Goal: Entertainment & Leisure: Consume media (video, audio)

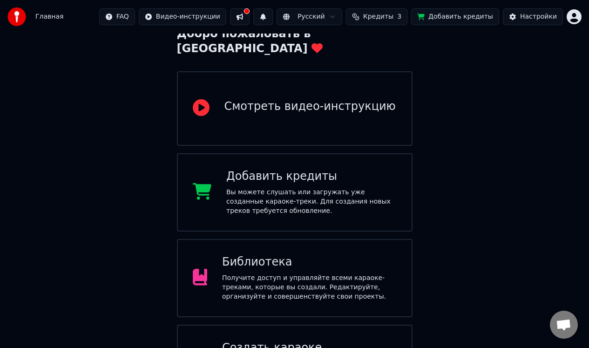
scroll to position [79, 0]
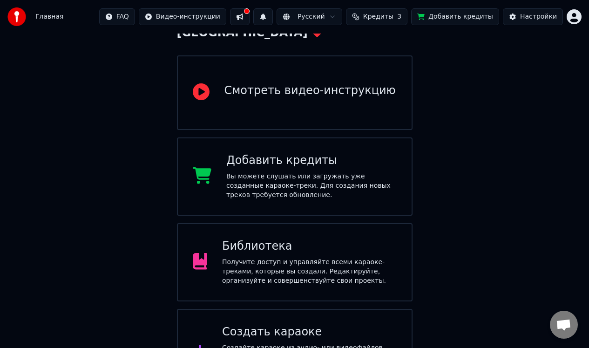
click at [249, 18] on button at bounding box center [240, 16] width 20 height 17
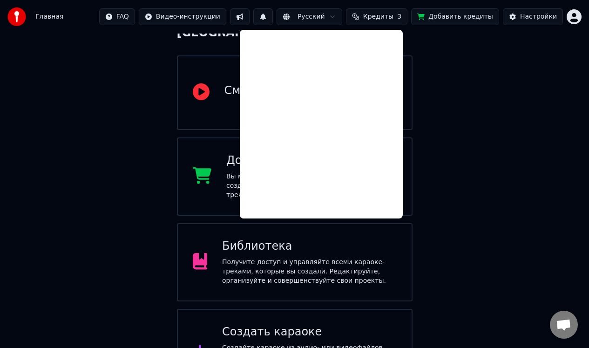
click at [458, 172] on div "Добро пожаловать в Youka Смотреть видео-инструкцию Добавить кредиты Вы можете с…" at bounding box center [294, 233] width 589 height 557
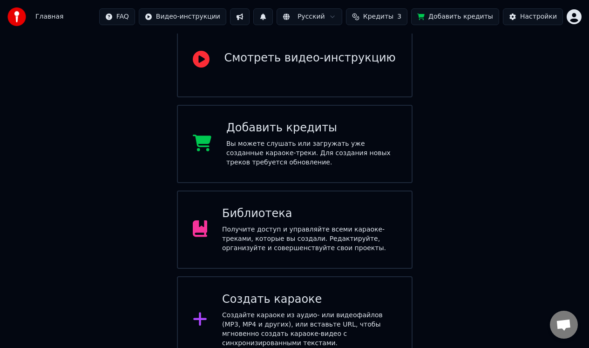
scroll to position [203, 0]
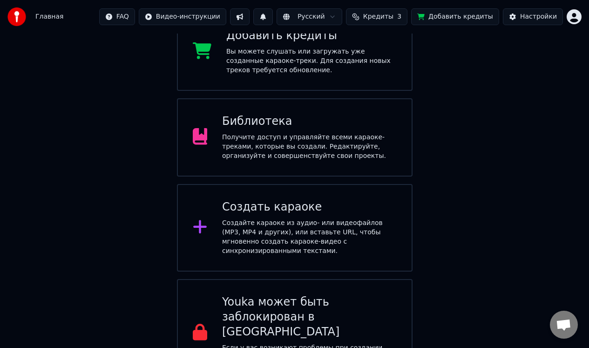
click at [318, 133] on div "Получите доступ и управляйте всеми караоке-треками, которые вы создали. Редакти…" at bounding box center [309, 147] width 175 height 28
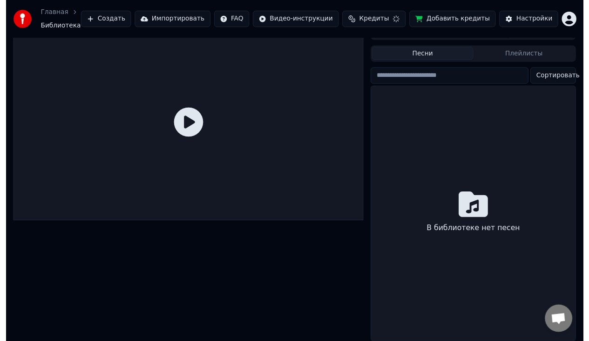
scroll to position [21, 0]
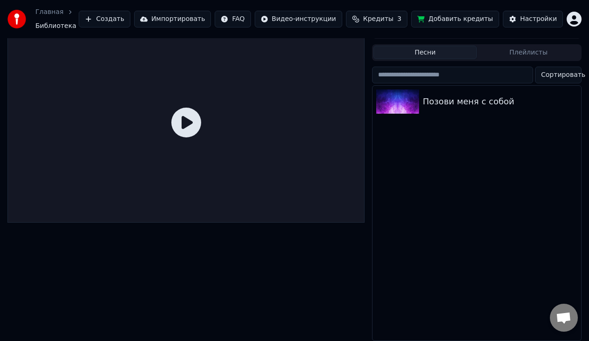
click at [523, 50] on button "Плейлисты" at bounding box center [528, 52] width 103 height 13
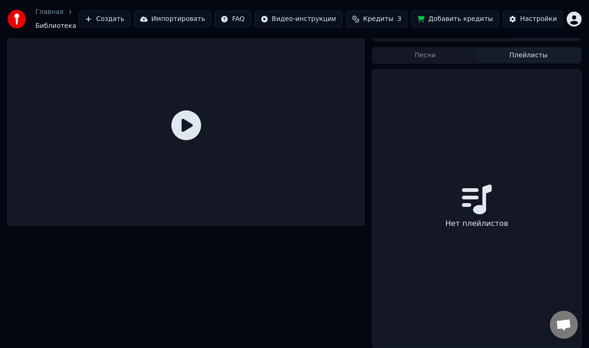
click at [444, 54] on button "Песни" at bounding box center [424, 54] width 103 height 13
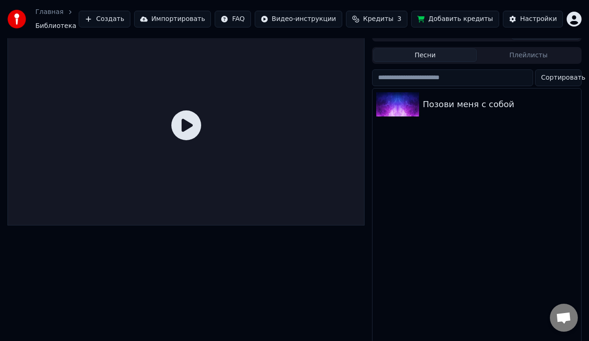
click at [486, 78] on input "search" at bounding box center [452, 77] width 161 height 17
click at [484, 120] on div "Позови меня с собой" at bounding box center [476, 215] width 209 height 255
click at [490, 98] on div "Позови меня с собой" at bounding box center [495, 104] width 145 height 13
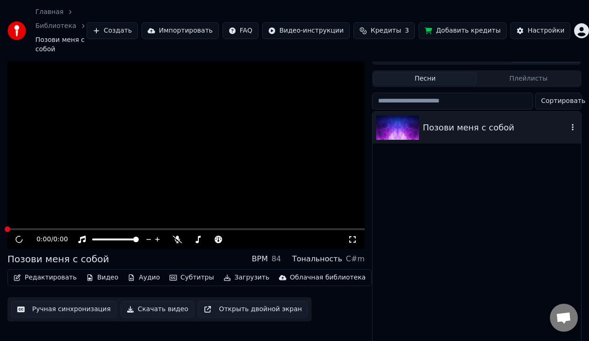
scroll to position [37, 0]
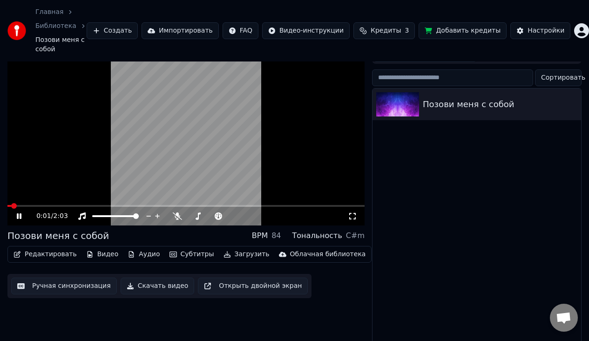
click at [249, 135] on video at bounding box center [185, 125] width 357 height 201
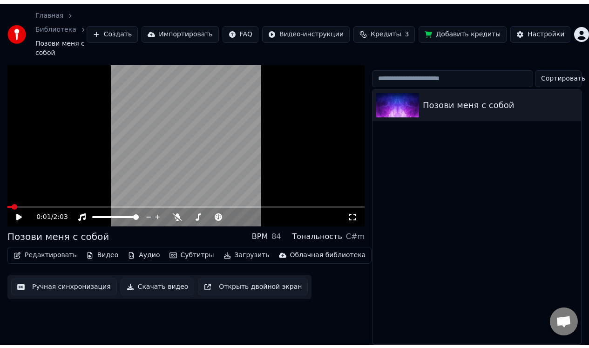
scroll to position [0, 0]
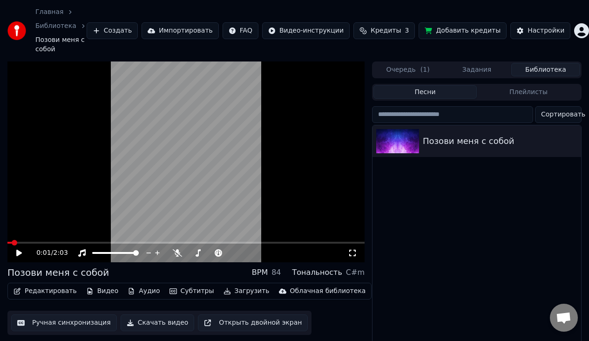
click at [74, 28] on div "Библиотека" at bounding box center [60, 25] width 51 height 9
click at [80, 28] on icon "breadcrumb" at bounding box center [83, 26] width 7 height 7
click at [386, 30] on span "Кредиты" at bounding box center [385, 30] width 30 height 9
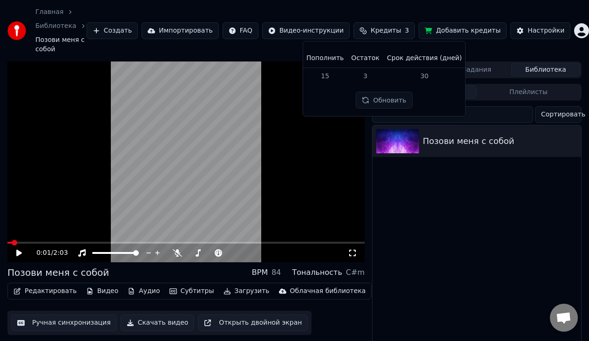
click at [379, 103] on button "Обновить" at bounding box center [384, 100] width 56 height 17
click at [527, 35] on div "Настройки" at bounding box center [545, 30] width 37 height 9
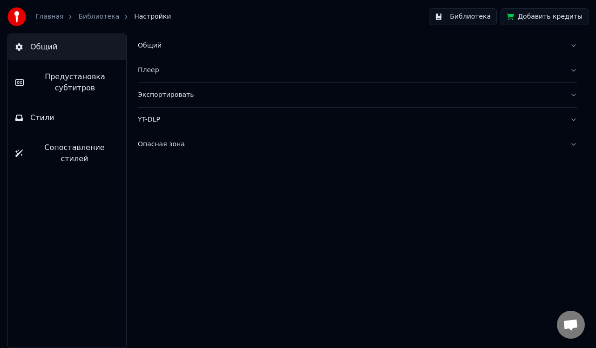
click at [521, 20] on button "Добавить кредиты" at bounding box center [544, 16] width 88 height 17
click at [60, 146] on span "Сопоставление стилей" at bounding box center [74, 153] width 88 height 22
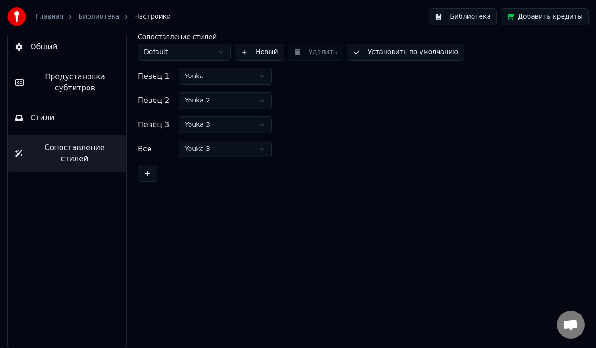
click at [245, 125] on html "Главная Библиотека Настройки Библиотека Добавить кредиты Общий Предустановка су…" at bounding box center [298, 174] width 596 height 348
click at [40, 19] on link "Главная" at bounding box center [49, 16] width 28 height 9
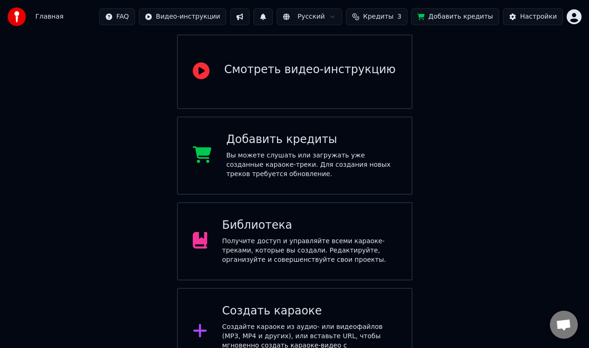
scroll to position [203, 0]
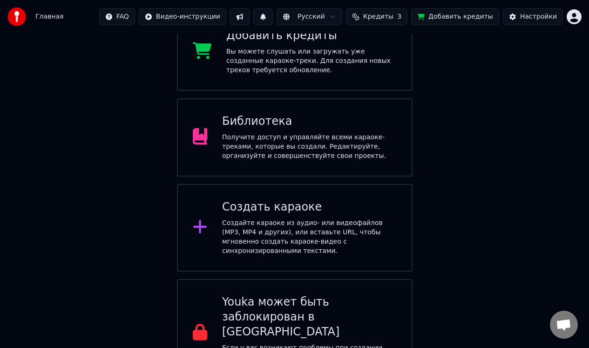
click at [437, 215] on div "Добро пожаловать в Youka Смотреть видео-инструкцию Добавить кредиты Вы можете с…" at bounding box center [294, 108] width 589 height 557
